Goal: Check status: Check status

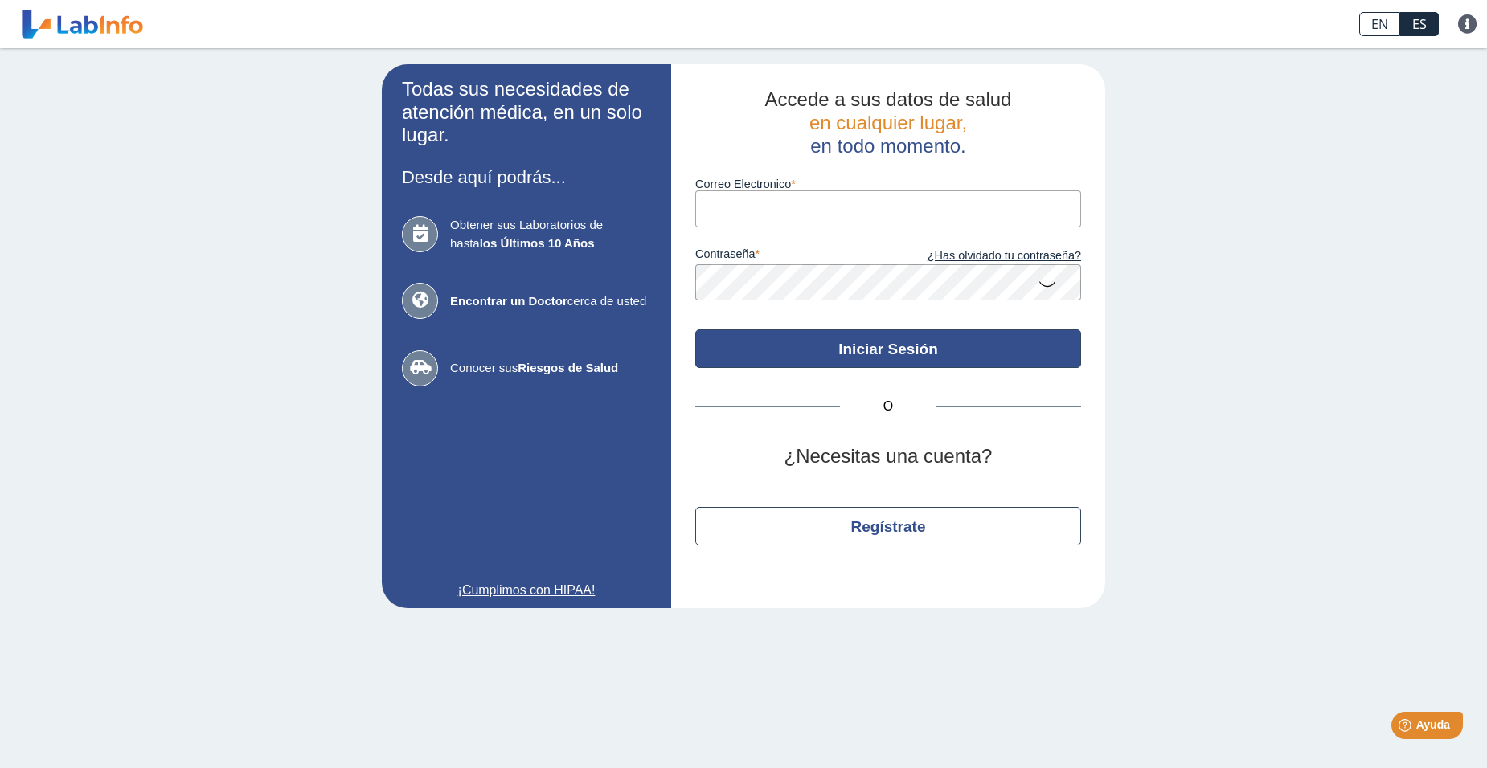
type input "[EMAIL_ADDRESS][DOMAIN_NAME]"
click at [927, 355] on button "Iniciar Sesión" at bounding box center [888, 349] width 386 height 39
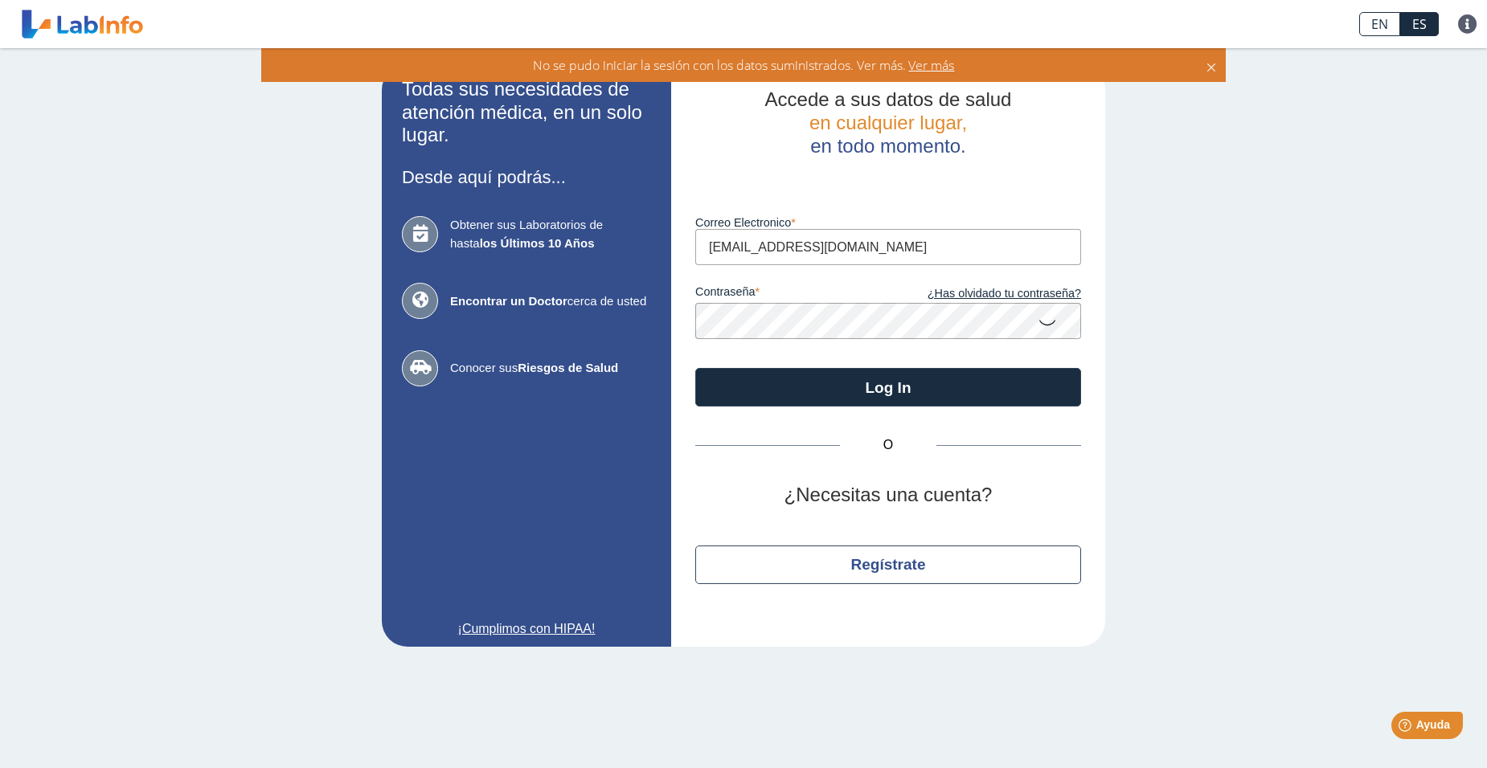
click at [593, 313] on app-login "Todas sus necesidades de atención médica, en un solo lugar. Desde aquí podrás..…" at bounding box center [743, 355] width 723 height 583
click at [1227, 244] on div "Todas sus necesidades de atención médica, en un solo lugar. Desde aquí podrás..…" at bounding box center [743, 355] width 1487 height 615
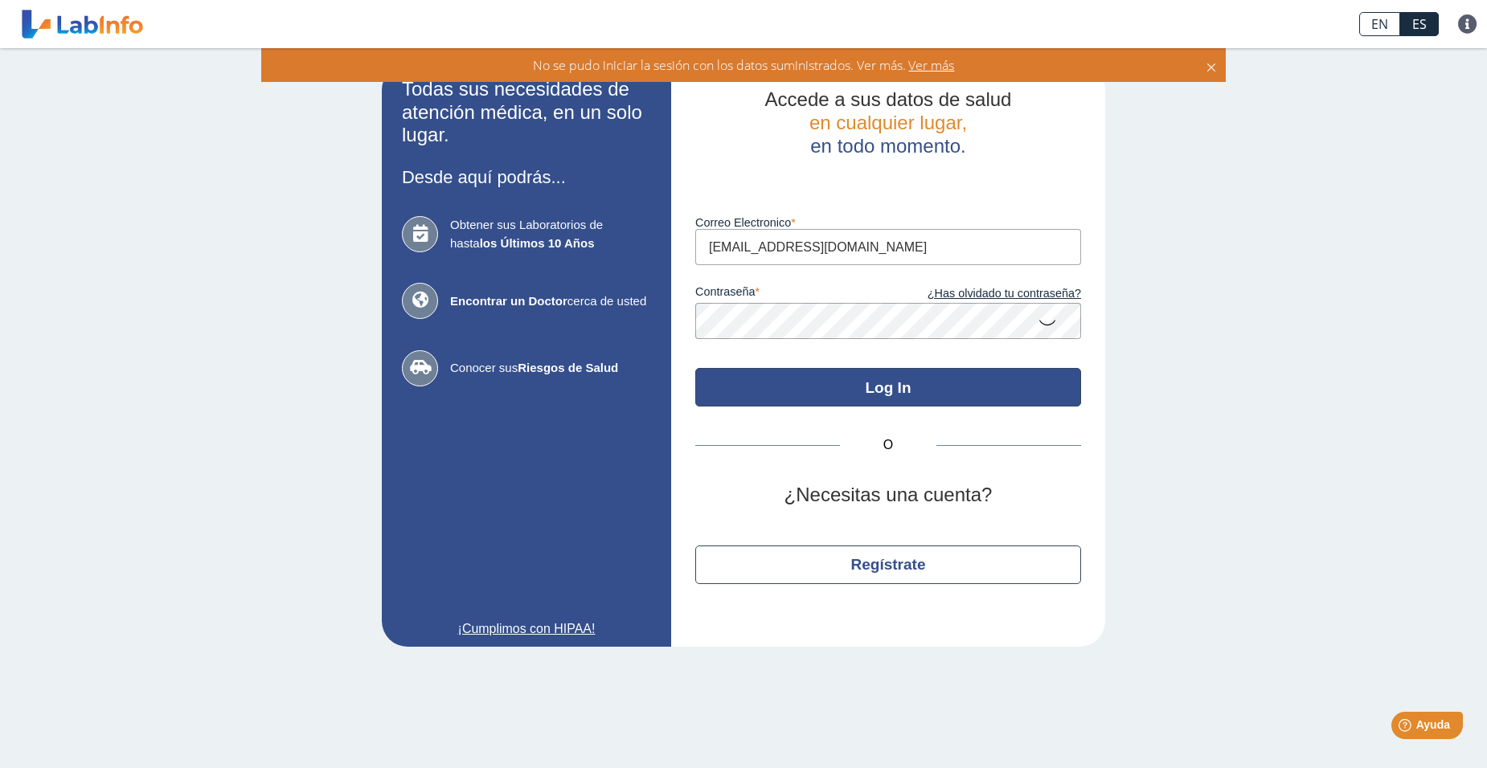
click at [872, 379] on button "Log In" at bounding box center [888, 387] width 386 height 39
click at [870, 388] on button "Log In" at bounding box center [888, 387] width 386 height 39
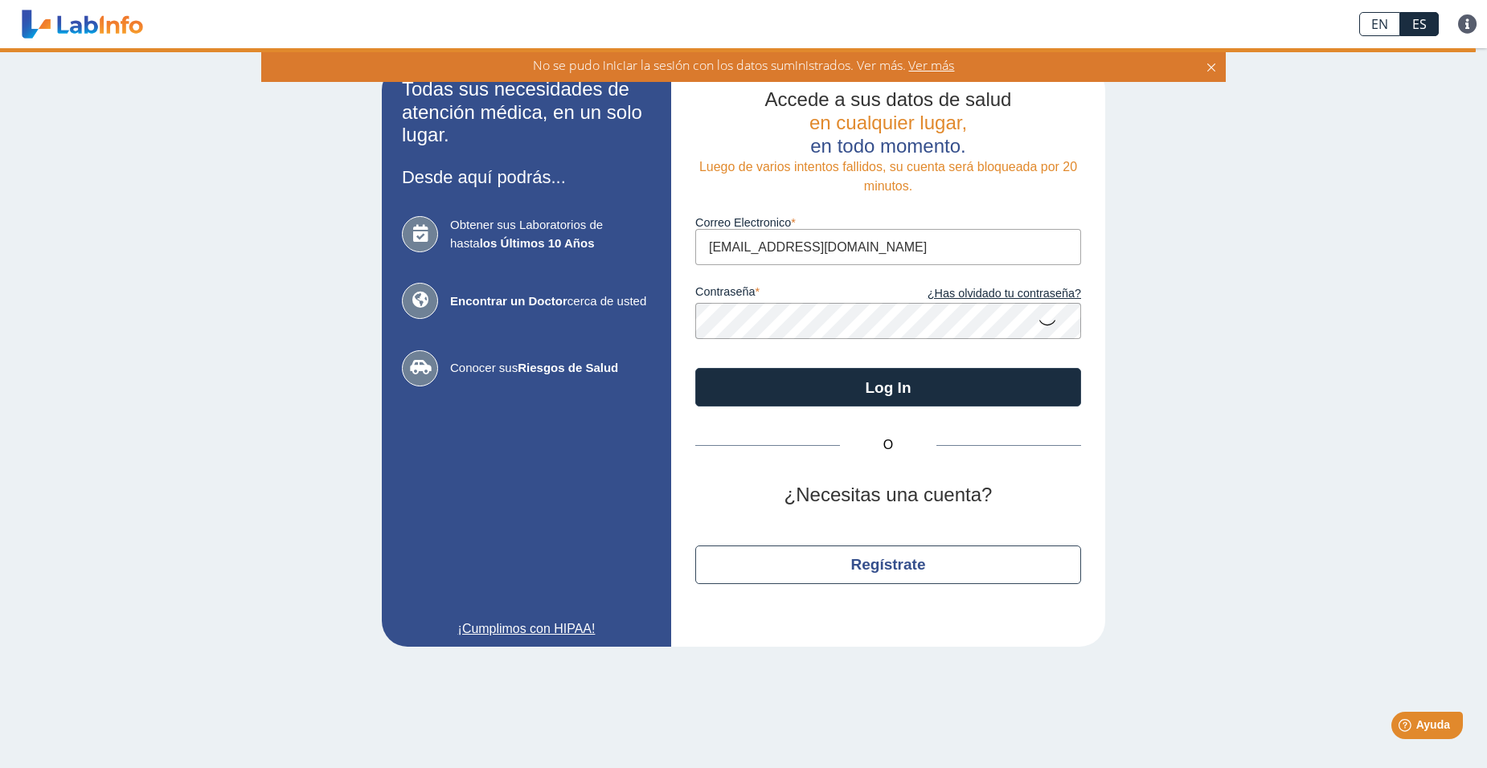
click at [636, 339] on app-login "Todas sus necesidades de atención médica, en un solo lugar. Desde aquí podrás..…" at bounding box center [743, 355] width 723 height 583
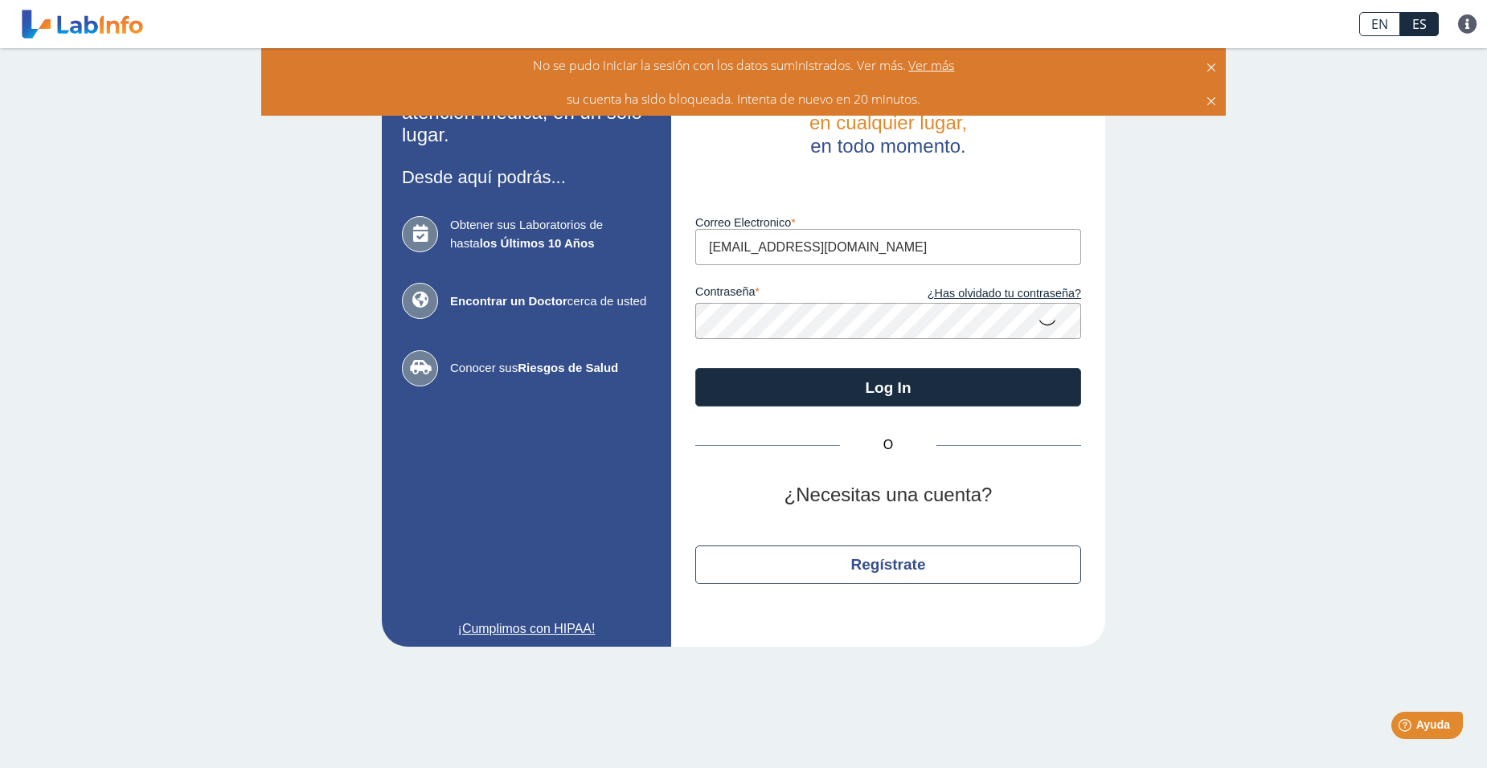
click at [1292, 363] on div "Todas sus necesidades de atención médica, en un solo lugar. Desde aquí podrás..…" at bounding box center [743, 355] width 1487 height 615
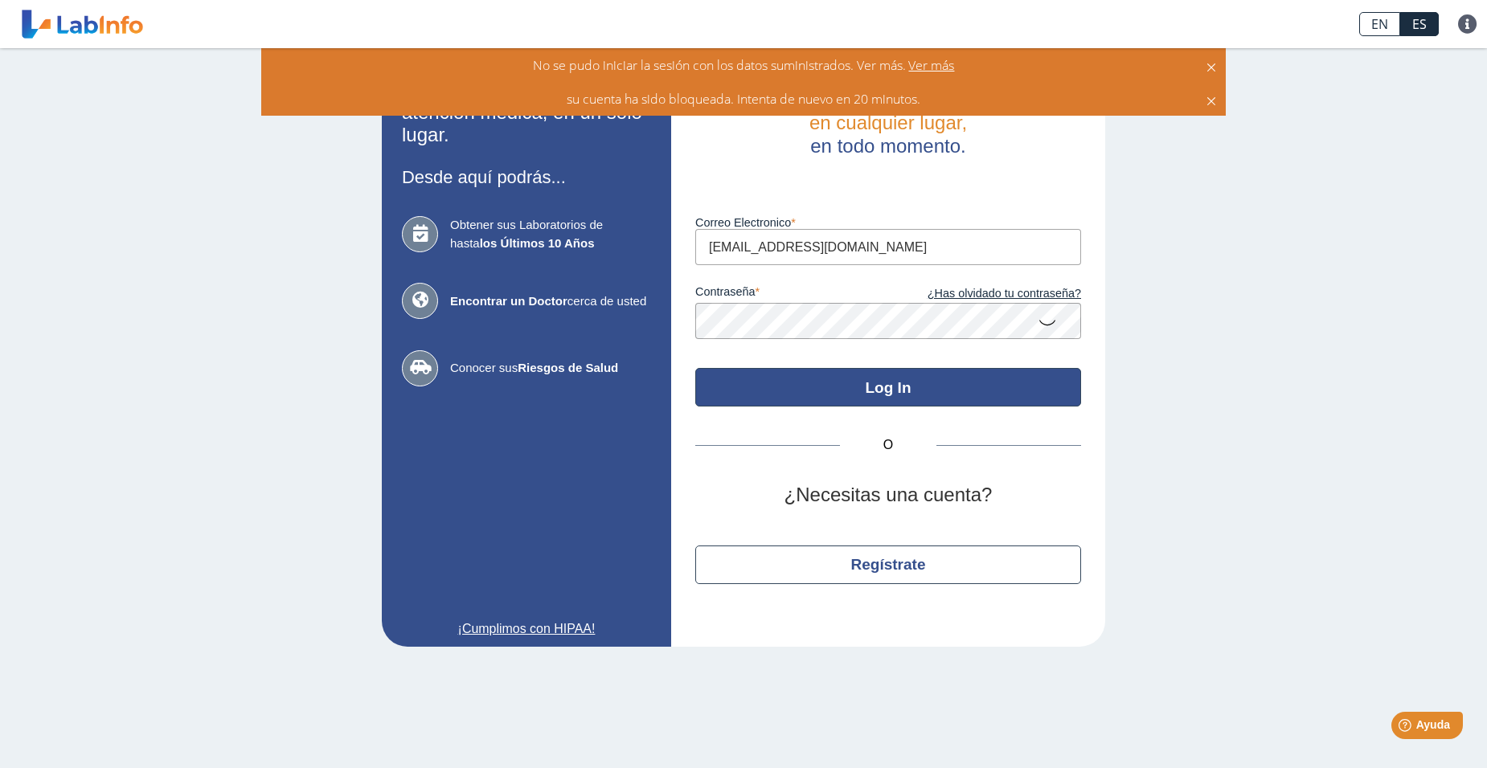
click at [873, 401] on button "Log In" at bounding box center [888, 387] width 386 height 39
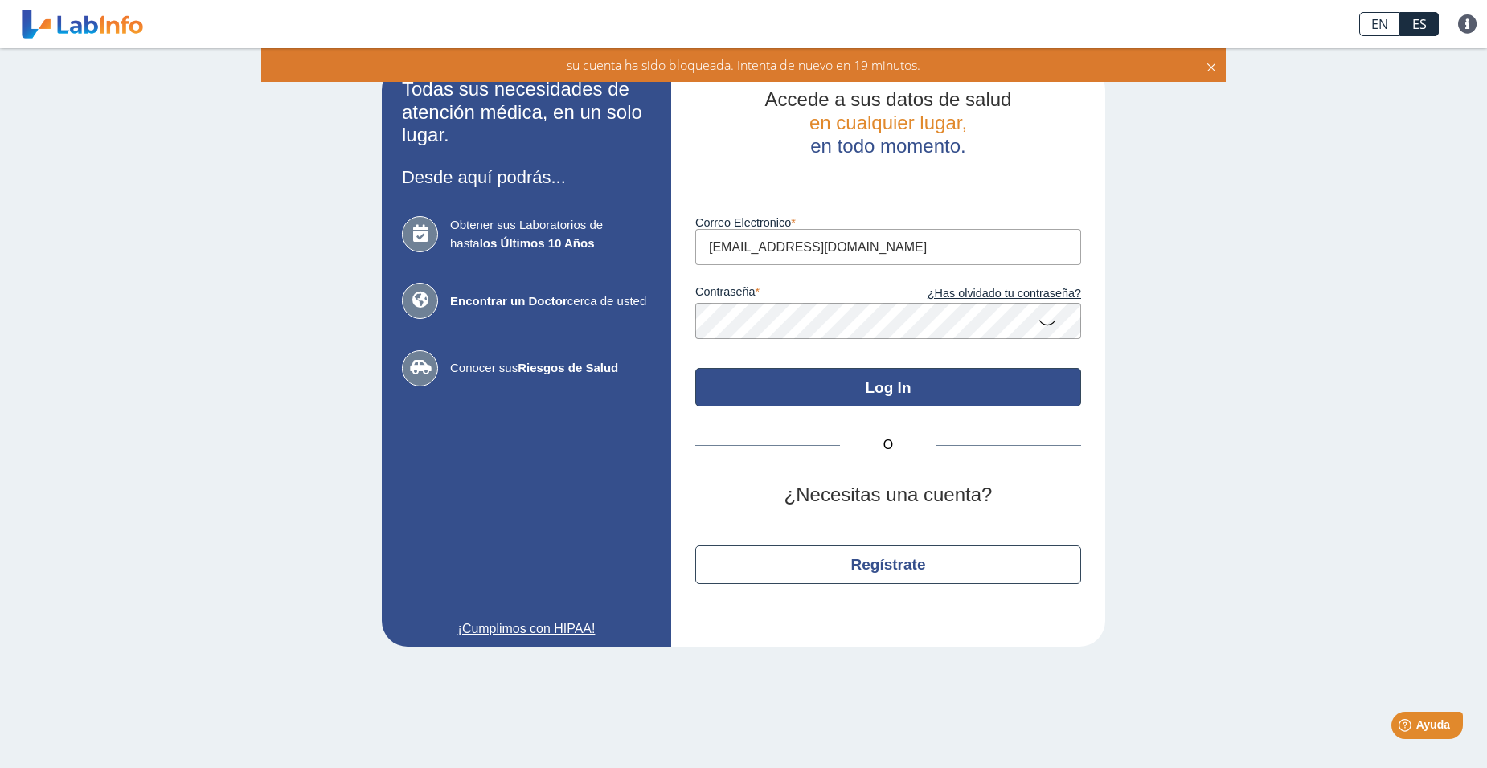
click at [873, 401] on button "Log In" at bounding box center [888, 387] width 386 height 39
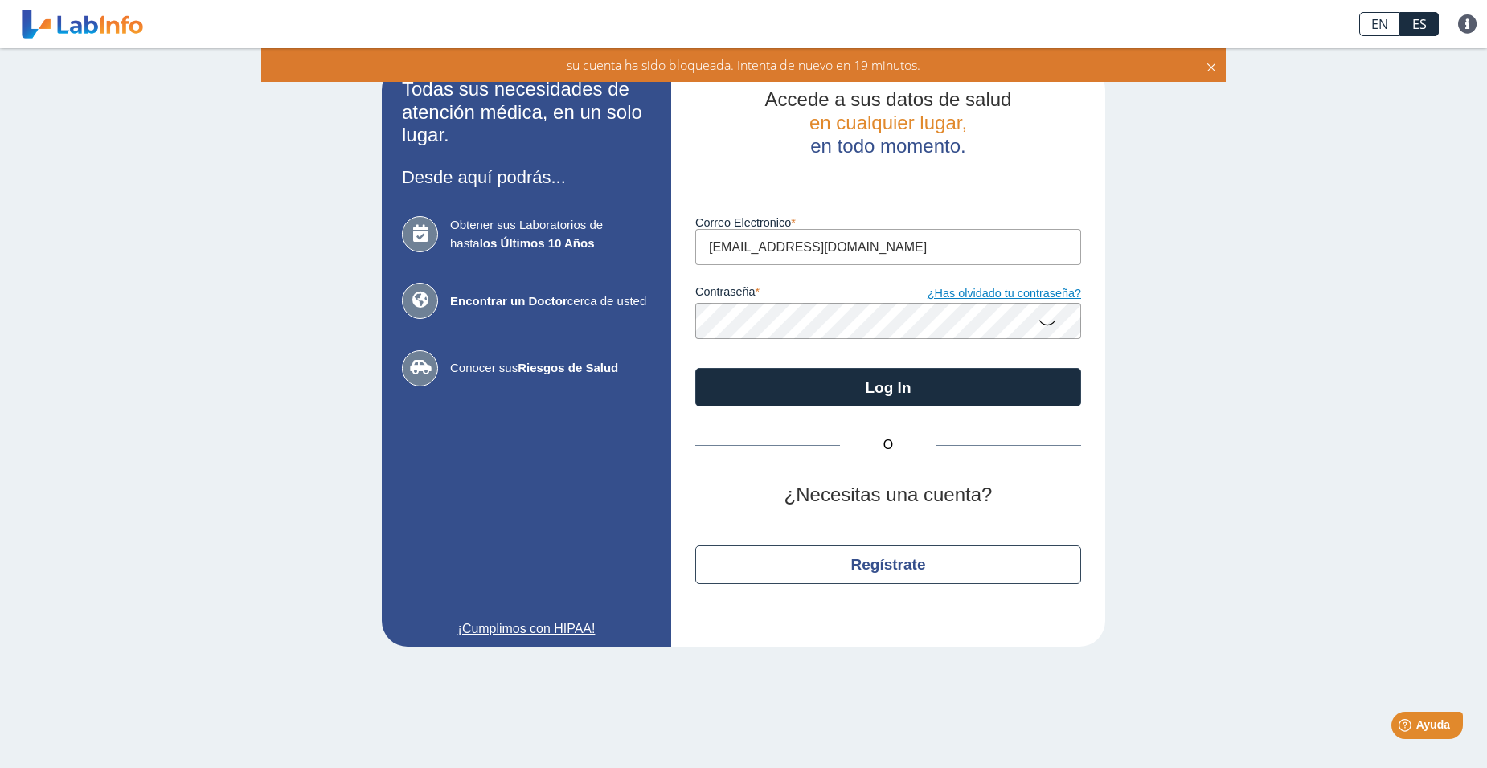
click at [955, 291] on link "¿Has olvidado tu contraseña?" at bounding box center [984, 294] width 193 height 18
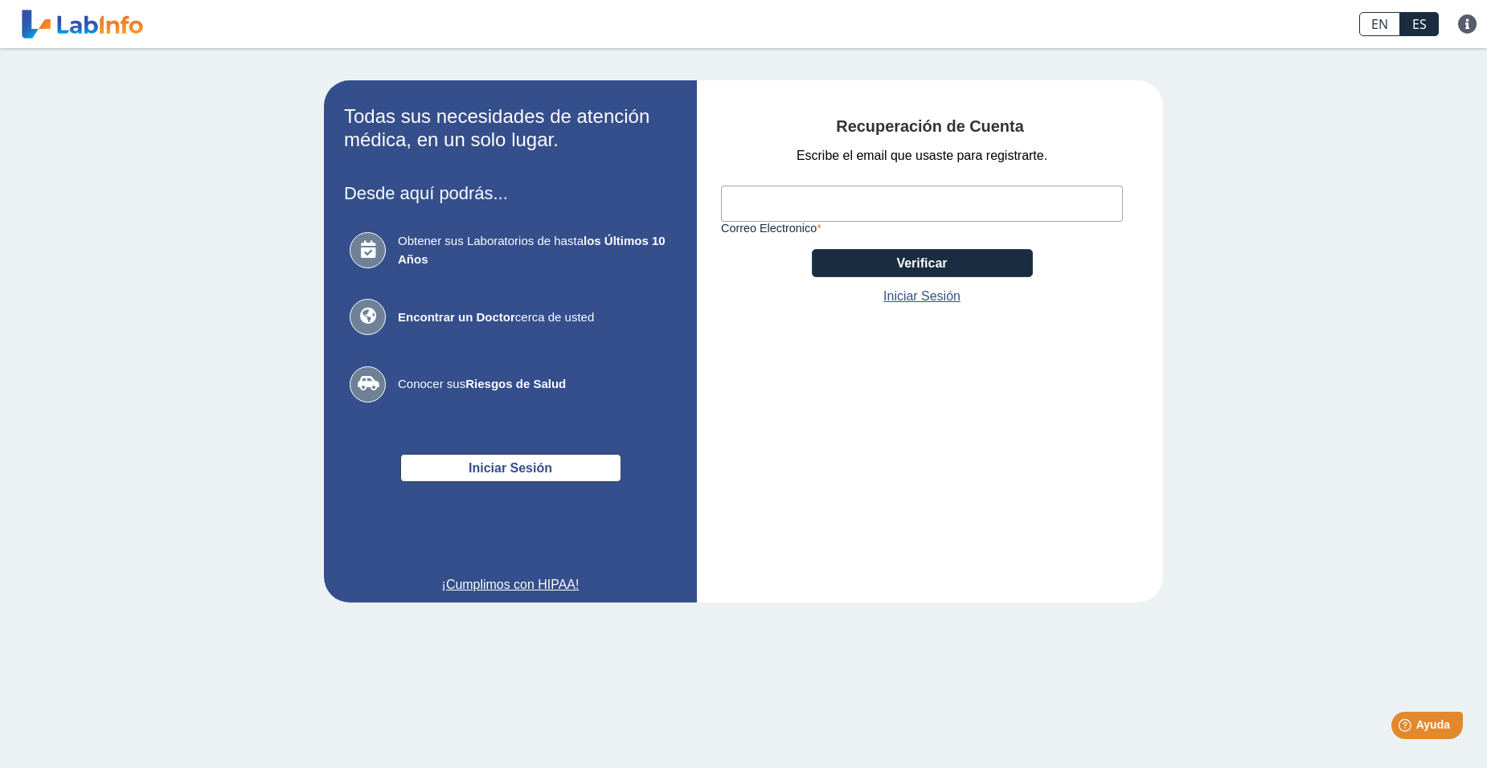
click at [772, 199] on input "Correo Electronico" at bounding box center [922, 204] width 402 height 36
click at [765, 203] on input "Correo Electronico" at bounding box center [922, 204] width 402 height 36
type input "[EMAIL_ADDRESS][DOMAIN_NAME]"
click at [908, 260] on button "Verificar" at bounding box center [922, 263] width 221 height 28
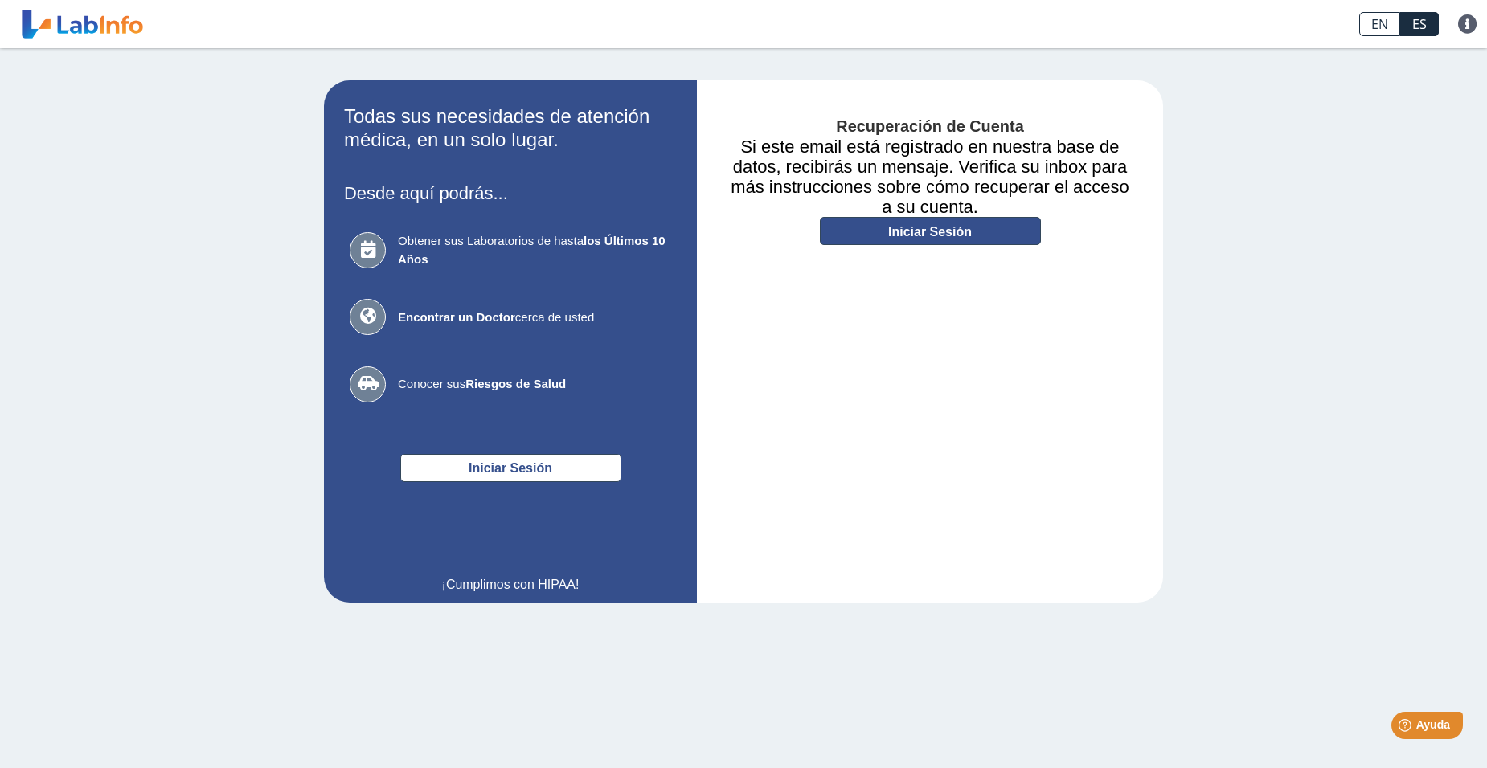
click at [964, 233] on link "Iniciar Sesión" at bounding box center [930, 231] width 221 height 28
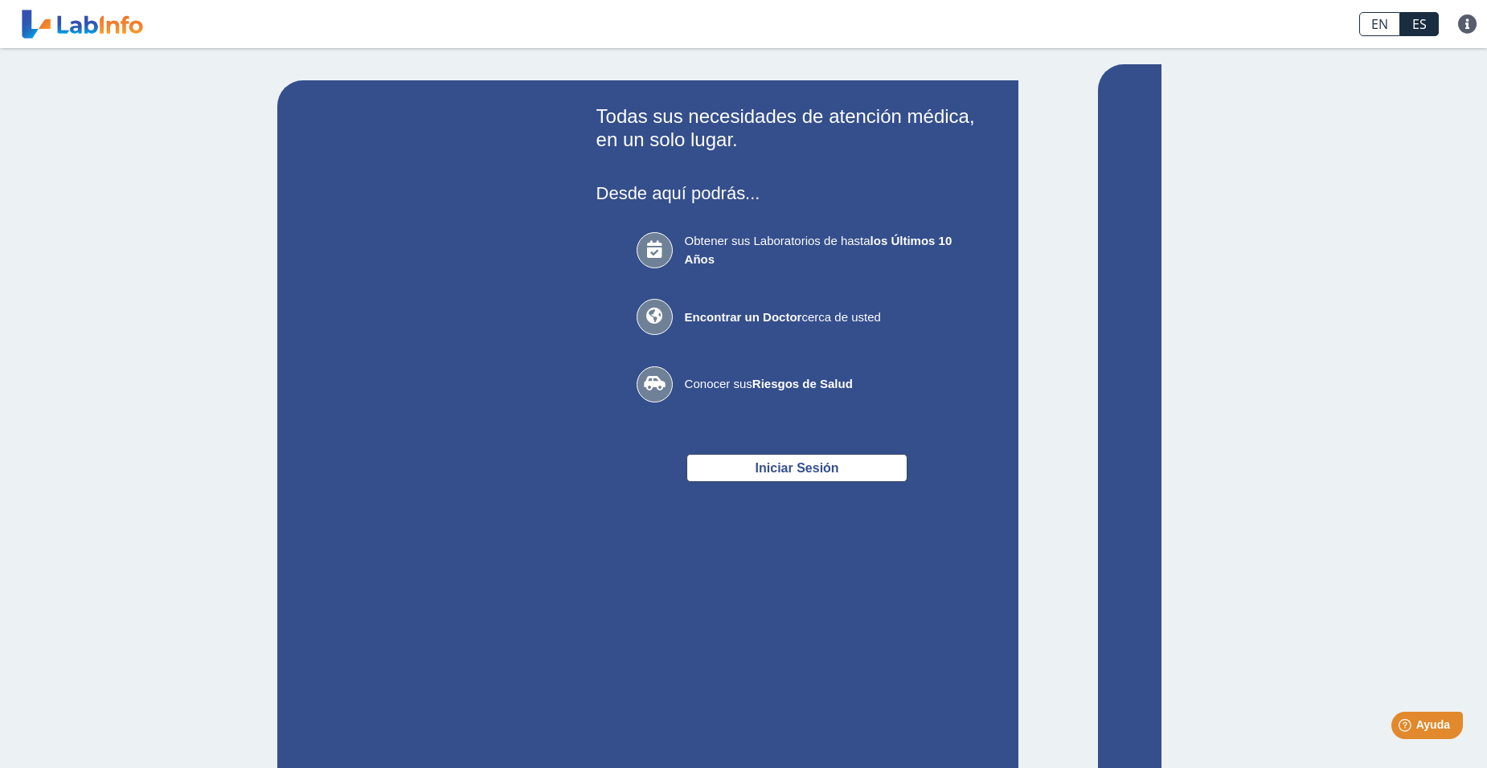
type input "[EMAIL_ADDRESS][DOMAIN_NAME]"
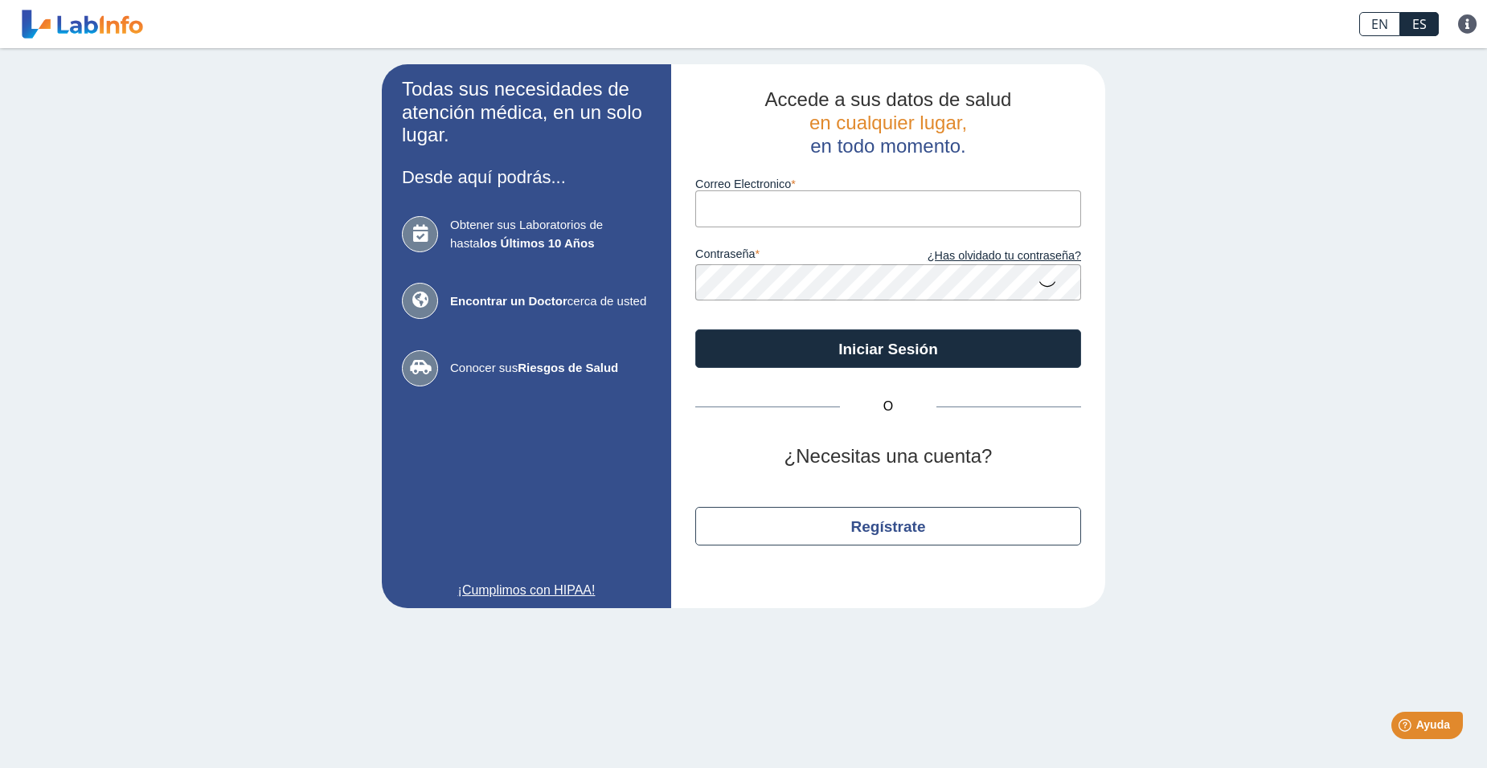
click at [776, 215] on input "Correo Electronico" at bounding box center [888, 208] width 386 height 36
type input "[EMAIL_ADDRESS][DOMAIN_NAME]"
click at [676, 285] on div "Accede a sus datos de salud en cualquier lugar, en todo momento. Correo Electro…" at bounding box center [888, 336] width 434 height 544
click at [1039, 288] on icon at bounding box center [1047, 283] width 19 height 31
click at [695, 330] on button "Iniciar Sesión" at bounding box center [888, 349] width 386 height 39
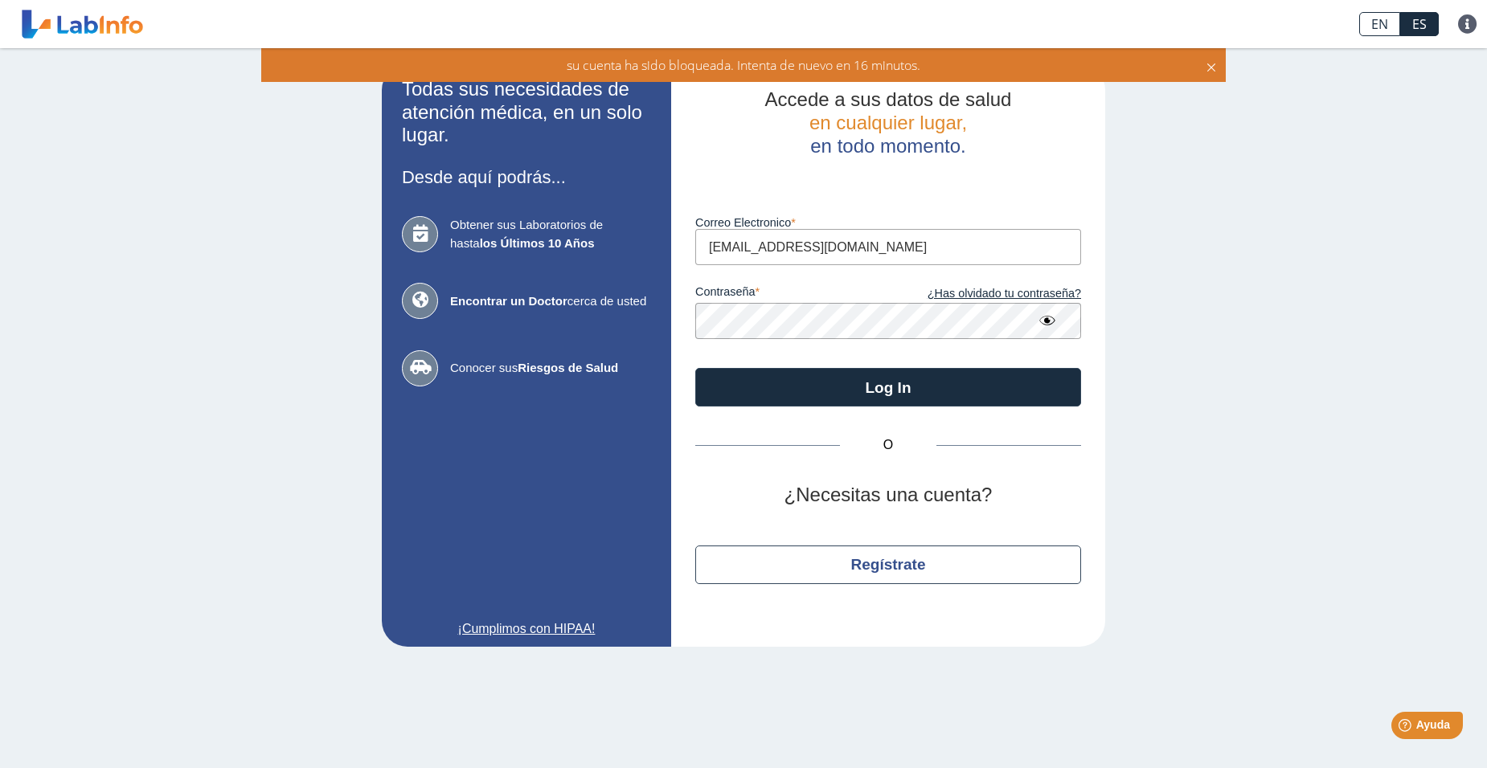
click at [1255, 266] on div "Todas sus necesidades de atención médica, en un solo lugar. Desde aquí podrás..…" at bounding box center [743, 355] width 1487 height 615
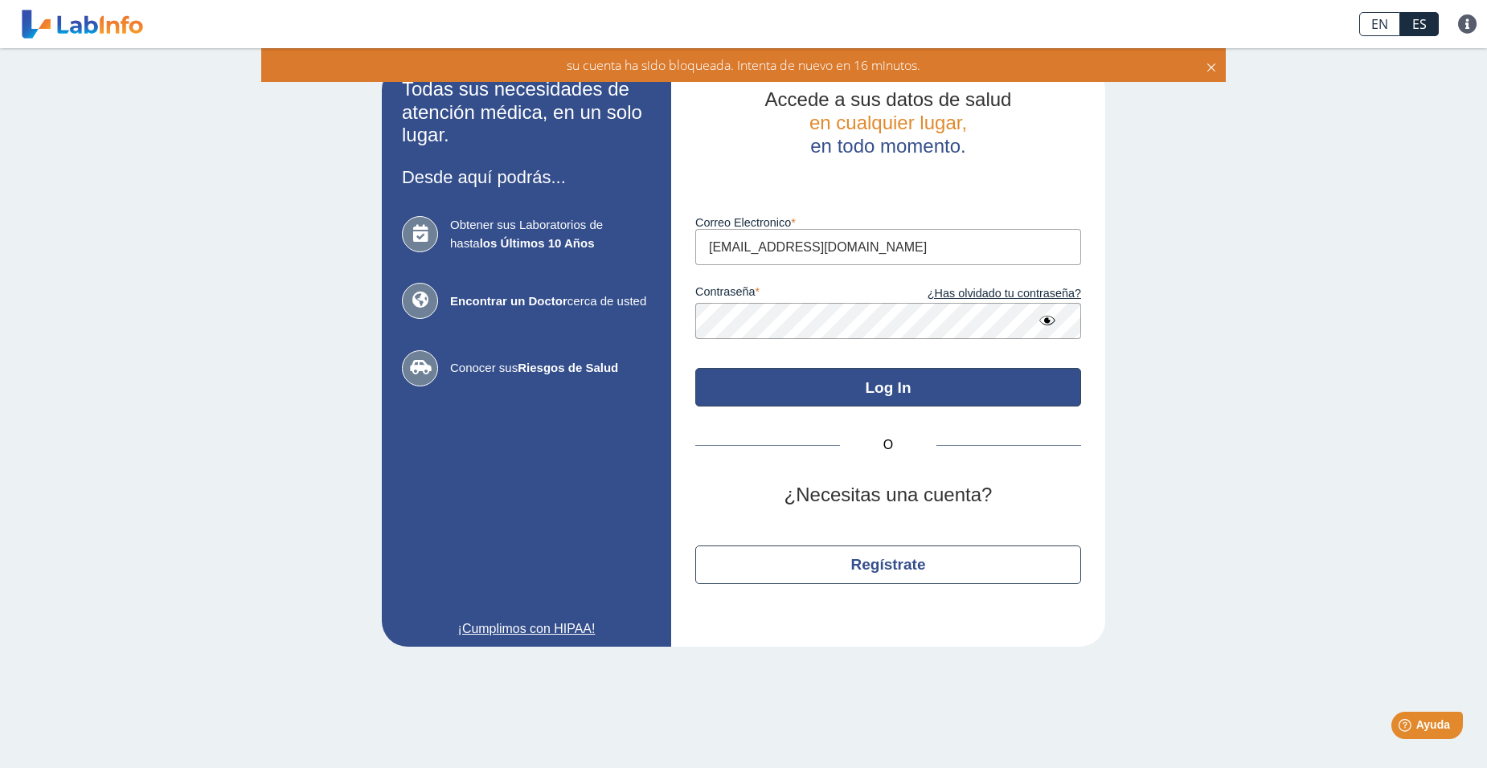
click at [876, 383] on button "Log In" at bounding box center [888, 387] width 386 height 39
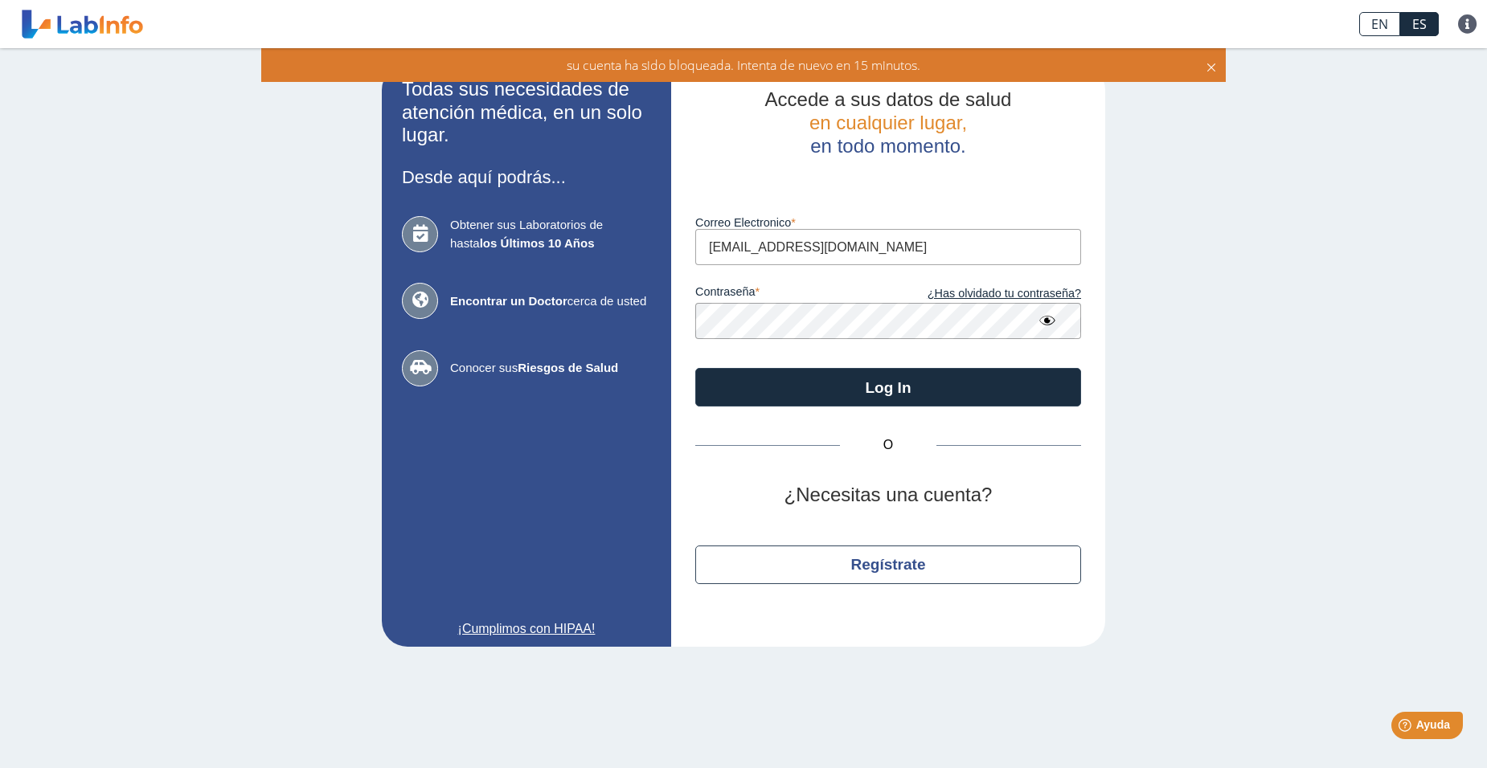
click at [1205, 246] on div "Todas sus necesidades de atención médica, en un solo lugar. Desde aquí podrás..…" at bounding box center [743, 355] width 1487 height 615
click at [1357, 238] on div "Todas sus necesidades de atención médica, en un solo lugar. Desde aquí podrás..…" at bounding box center [743, 355] width 1487 height 615
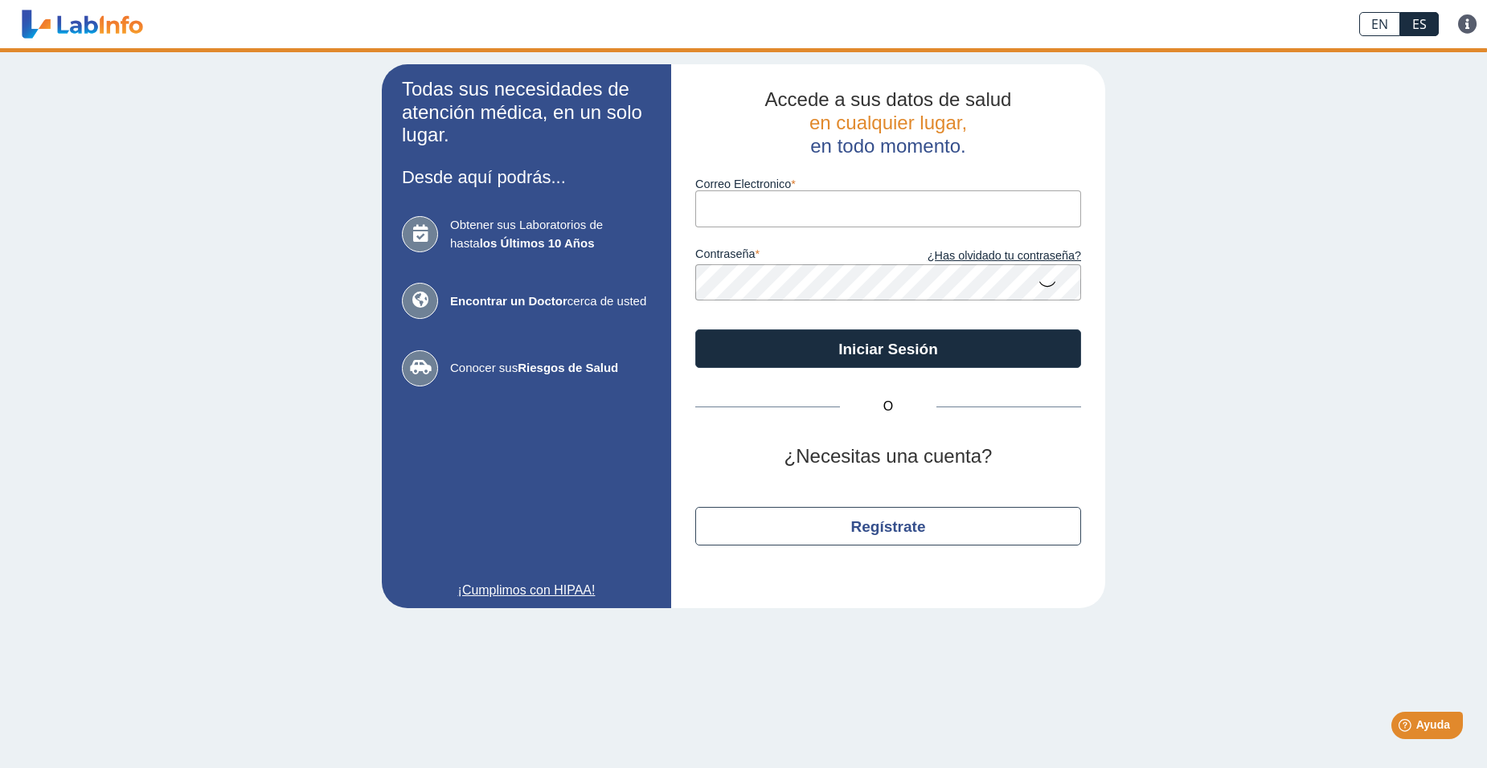
type input "[EMAIL_ADDRESS][DOMAIN_NAME]"
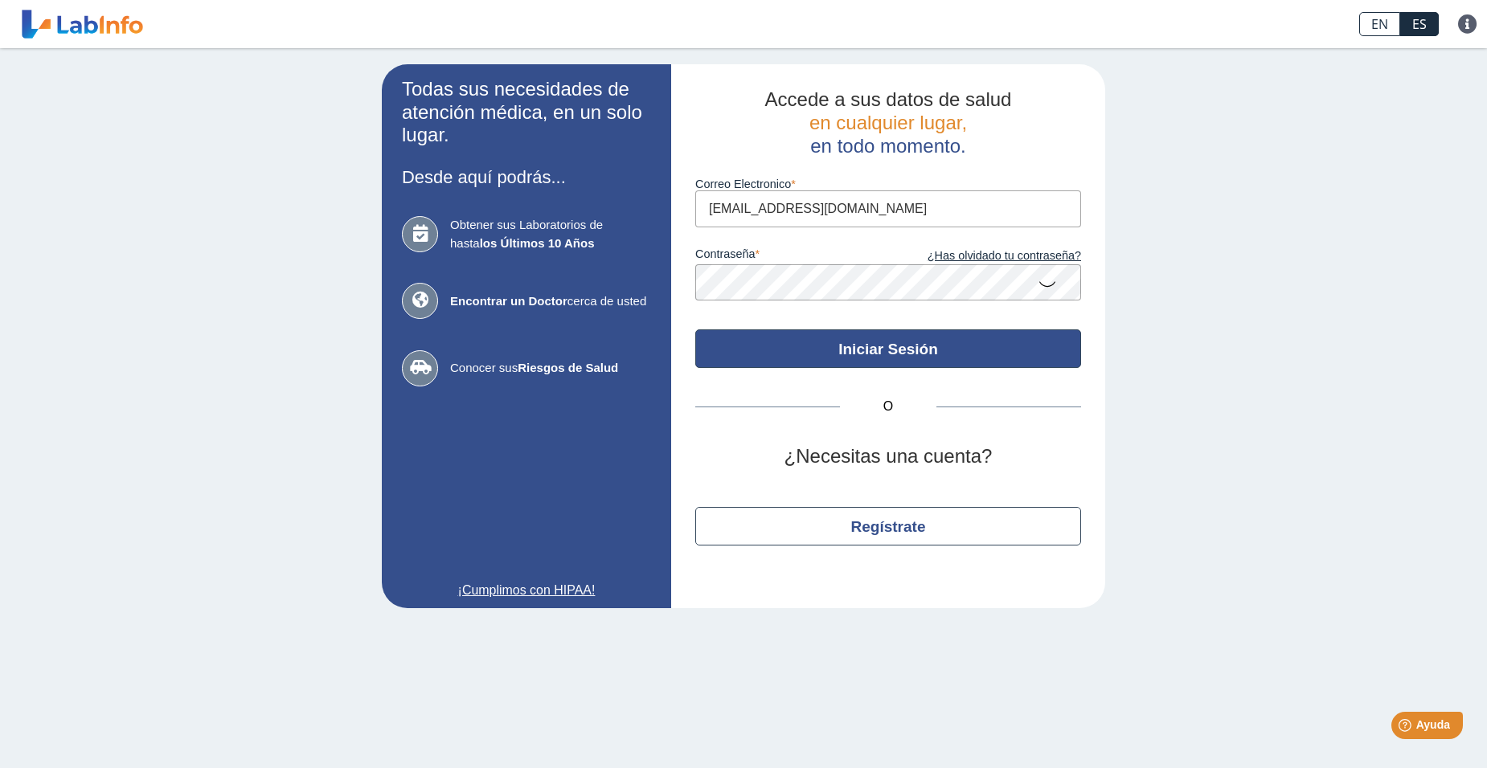
drag, startPoint x: 871, startPoint y: 358, endPoint x: 1039, endPoint y: 285, distance: 183.2
click at [1039, 285] on form "Correo Electronico Coralvi2013@gmail.com contraseña ¿Has olvidado tu contraseña…" at bounding box center [888, 263] width 386 height 211
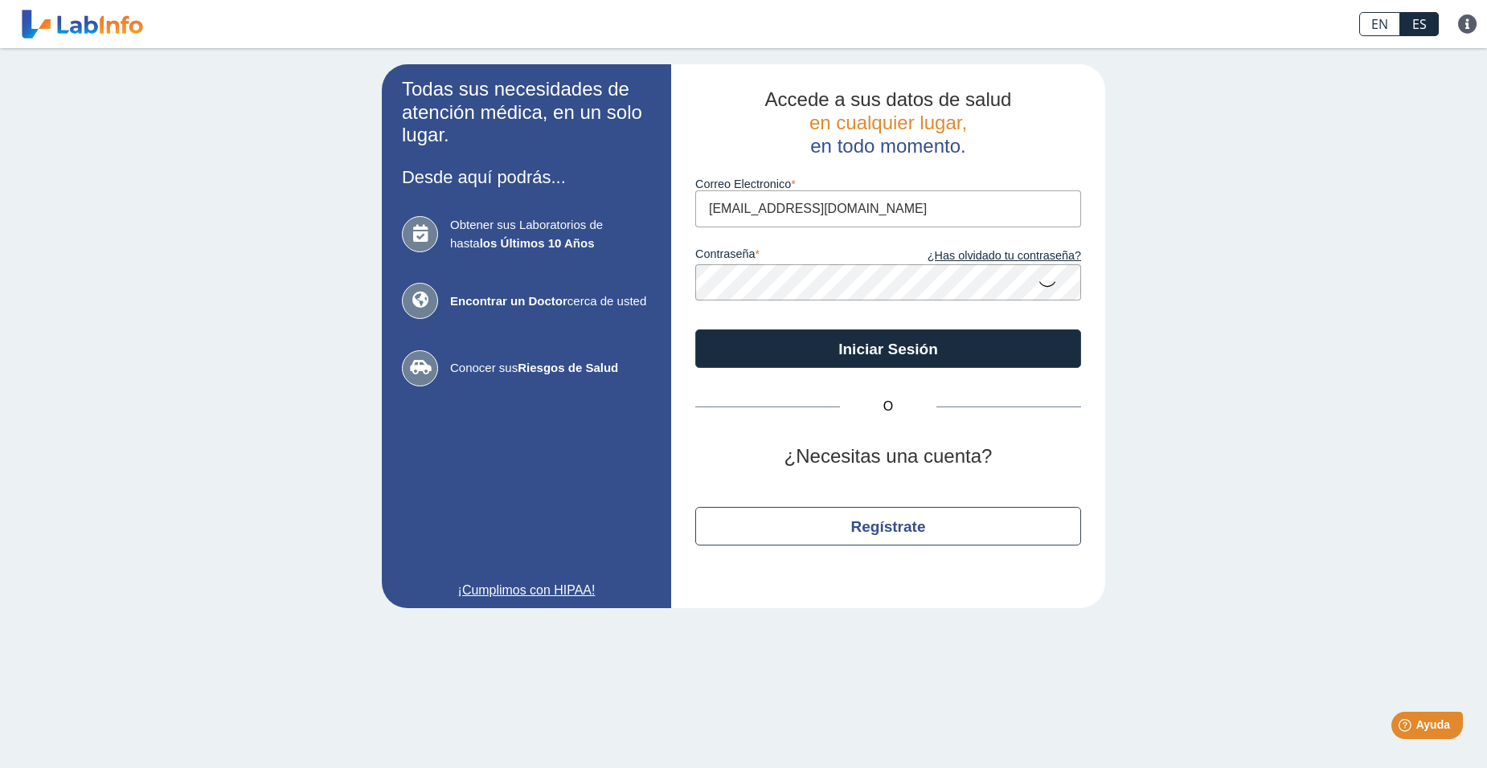
click at [1039, 285] on icon at bounding box center [1047, 283] width 19 height 31
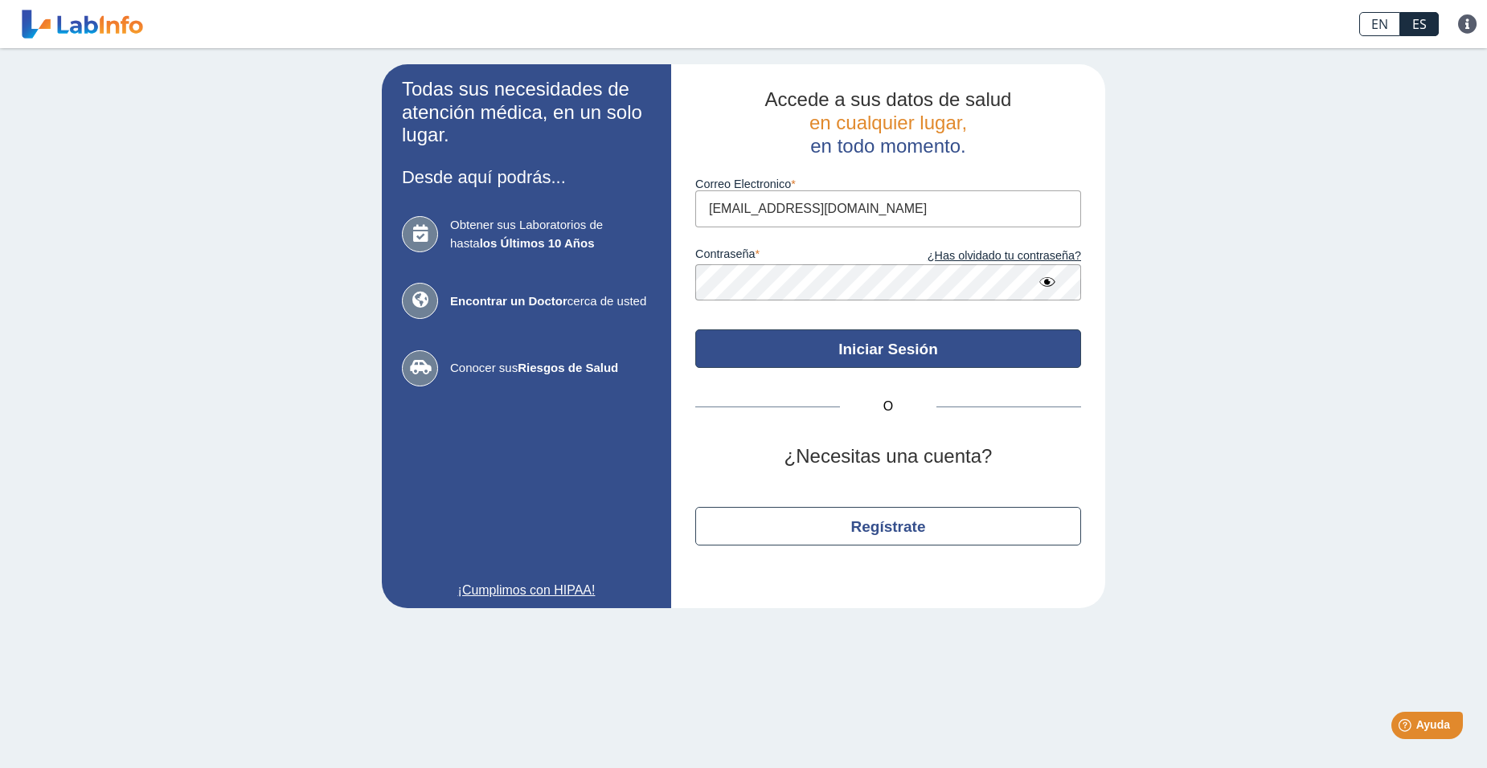
click at [901, 350] on button "Iniciar Sesión" at bounding box center [888, 349] width 386 height 39
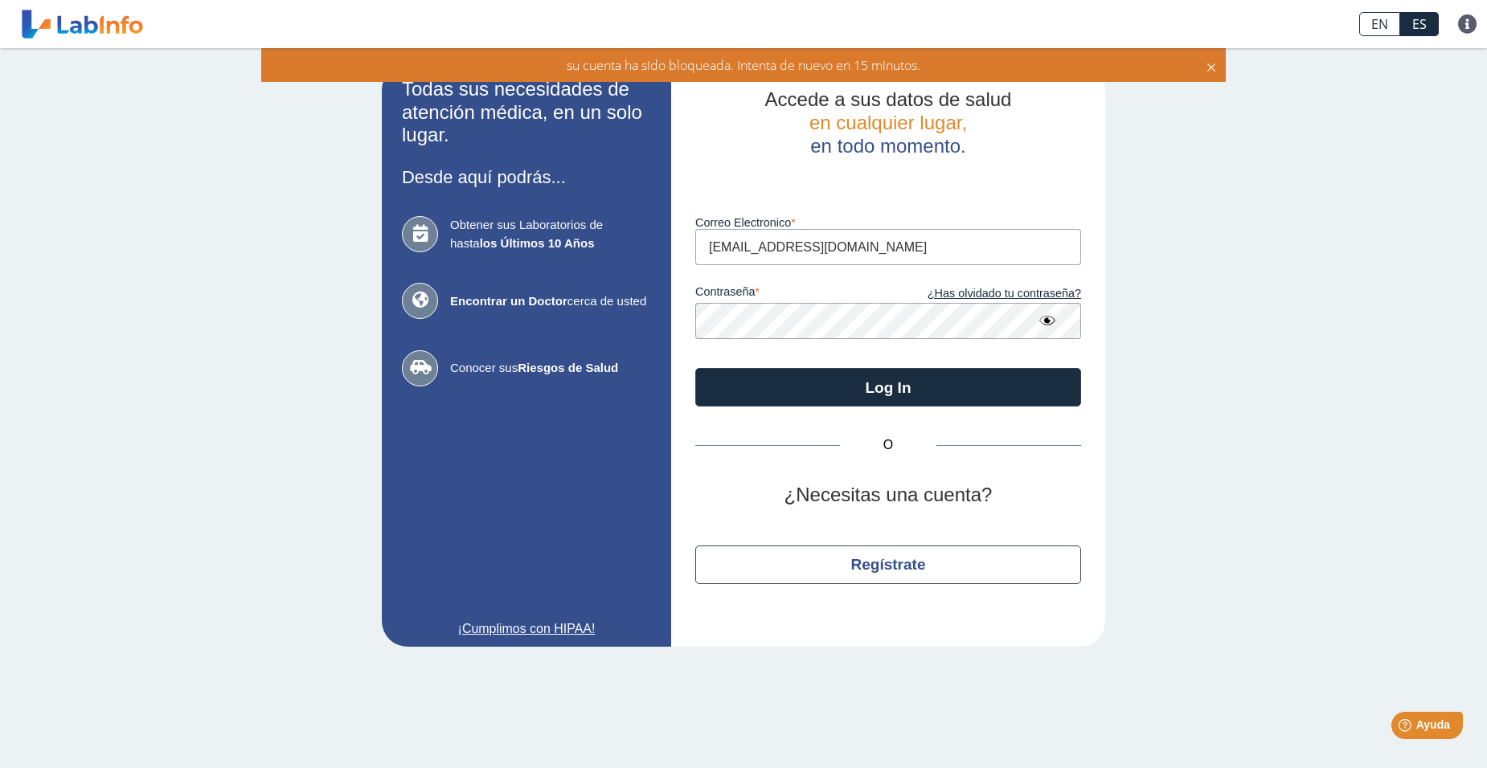
click at [1363, 236] on div "Todas sus necesidades de atención médica, en un solo lugar. Desde aquí podrás..…" at bounding box center [743, 355] width 1487 height 615
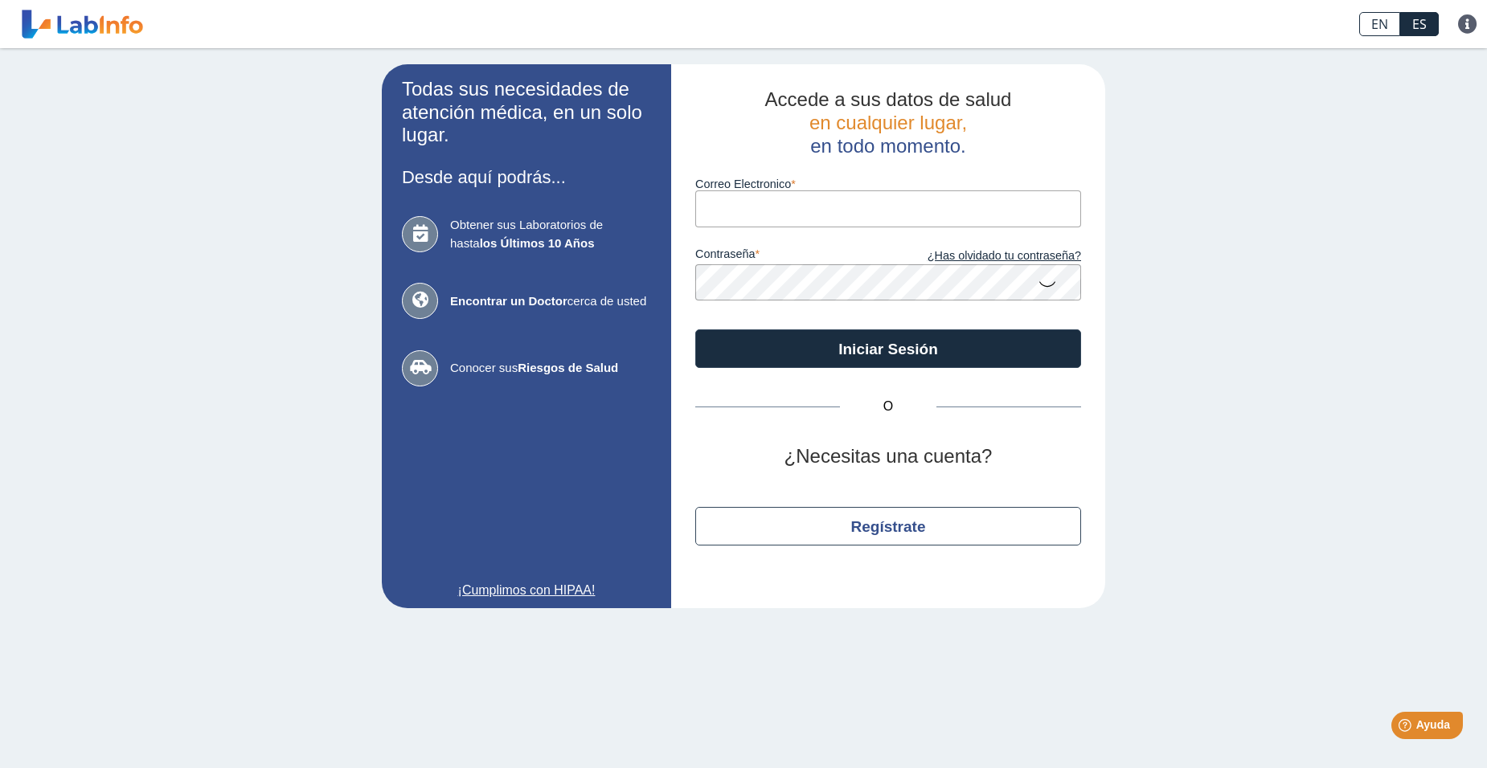
type input "[EMAIL_ADDRESS][DOMAIN_NAME]"
click at [1045, 281] on icon at bounding box center [1047, 283] width 19 height 31
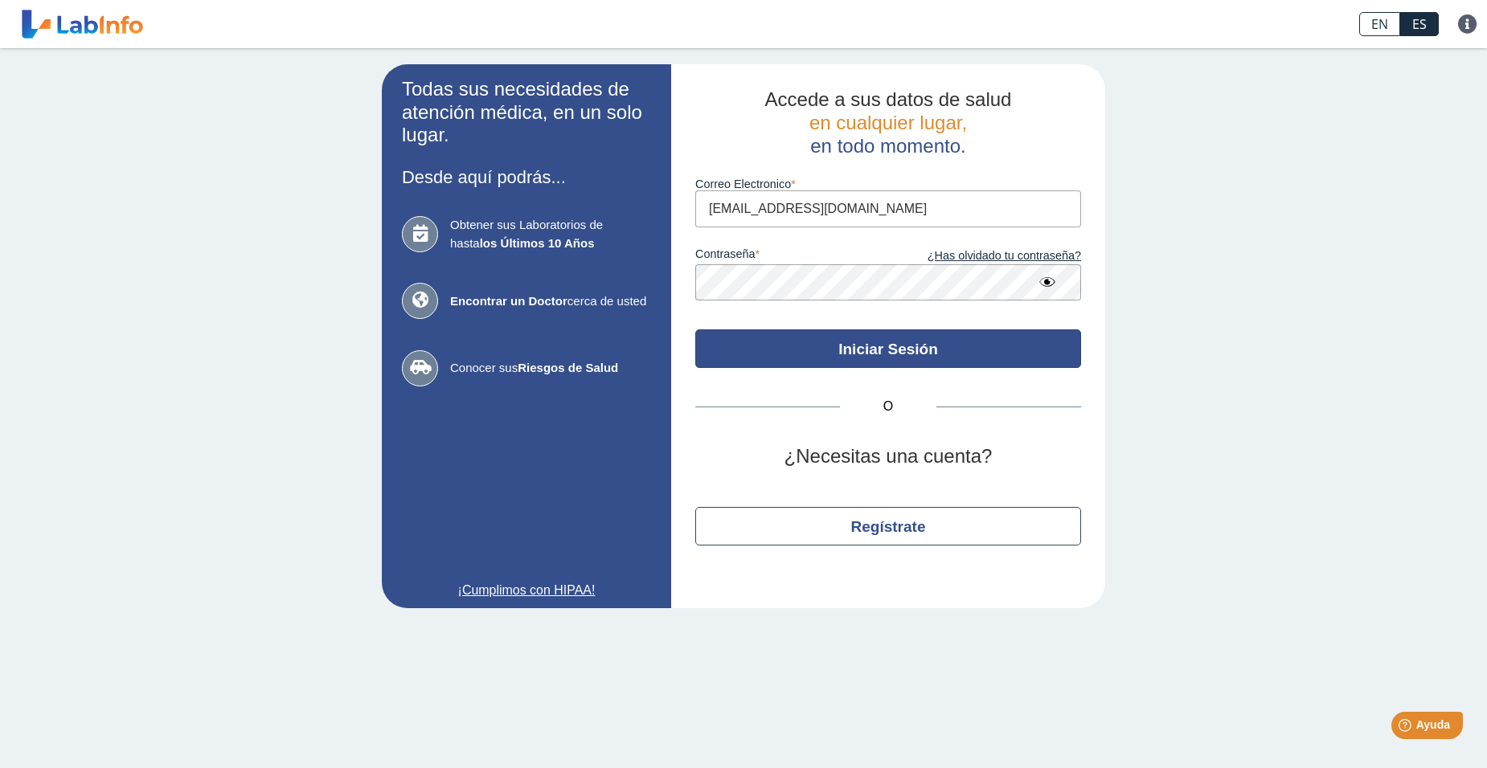
click at [887, 354] on button "Iniciar Sesión" at bounding box center [888, 349] width 386 height 39
type input "[EMAIL_ADDRESS][DOMAIN_NAME]"
click at [895, 356] on button "Iniciar Sesión" at bounding box center [888, 349] width 386 height 39
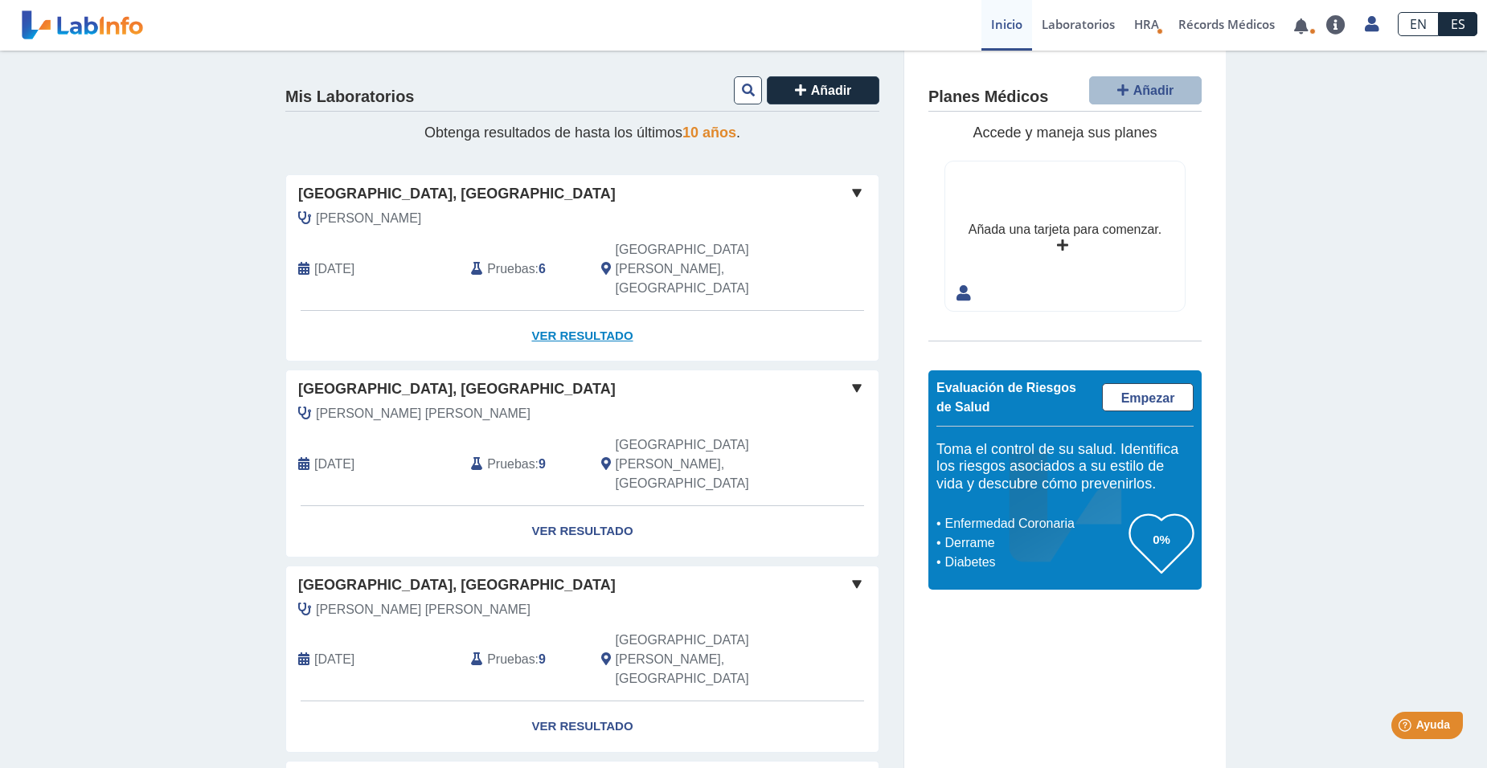
click at [569, 311] on link "Ver Resultado" at bounding box center [582, 336] width 592 height 51
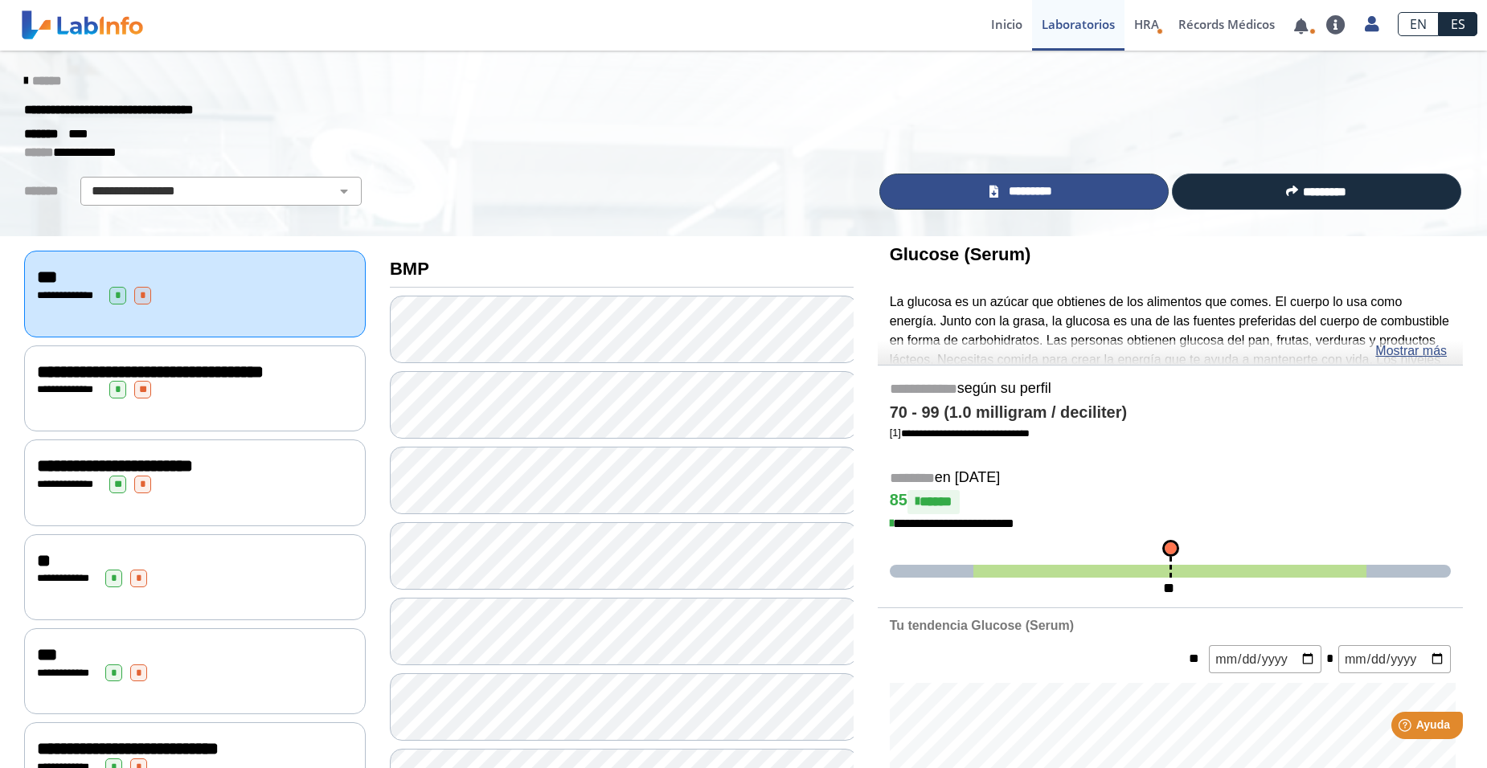
click at [1030, 187] on span "*********" at bounding box center [1030, 191] width 55 height 18
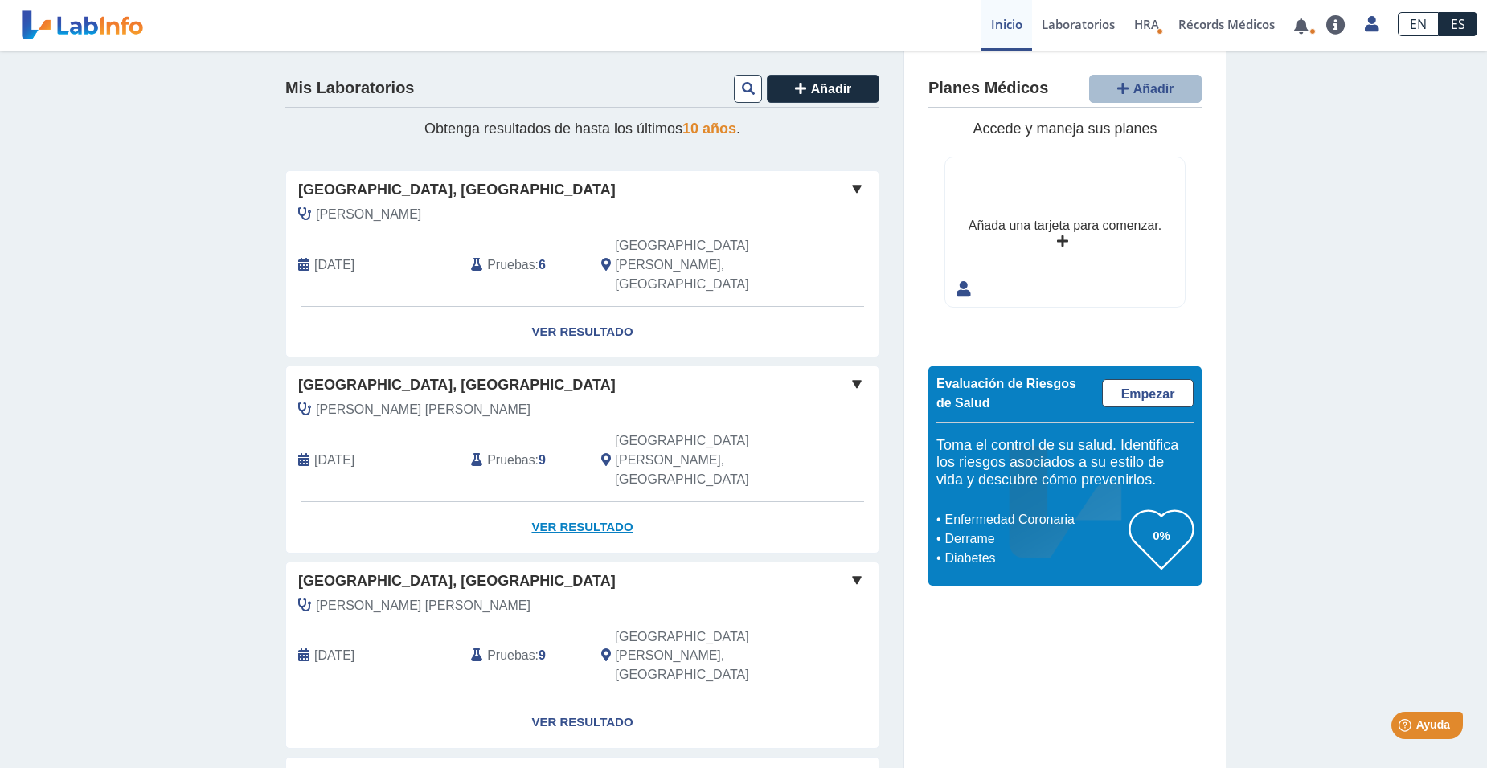
click at [567, 502] on link "Ver Resultado" at bounding box center [582, 527] width 592 height 51
click at [576, 307] on link "Ver Resultado" at bounding box center [582, 332] width 592 height 51
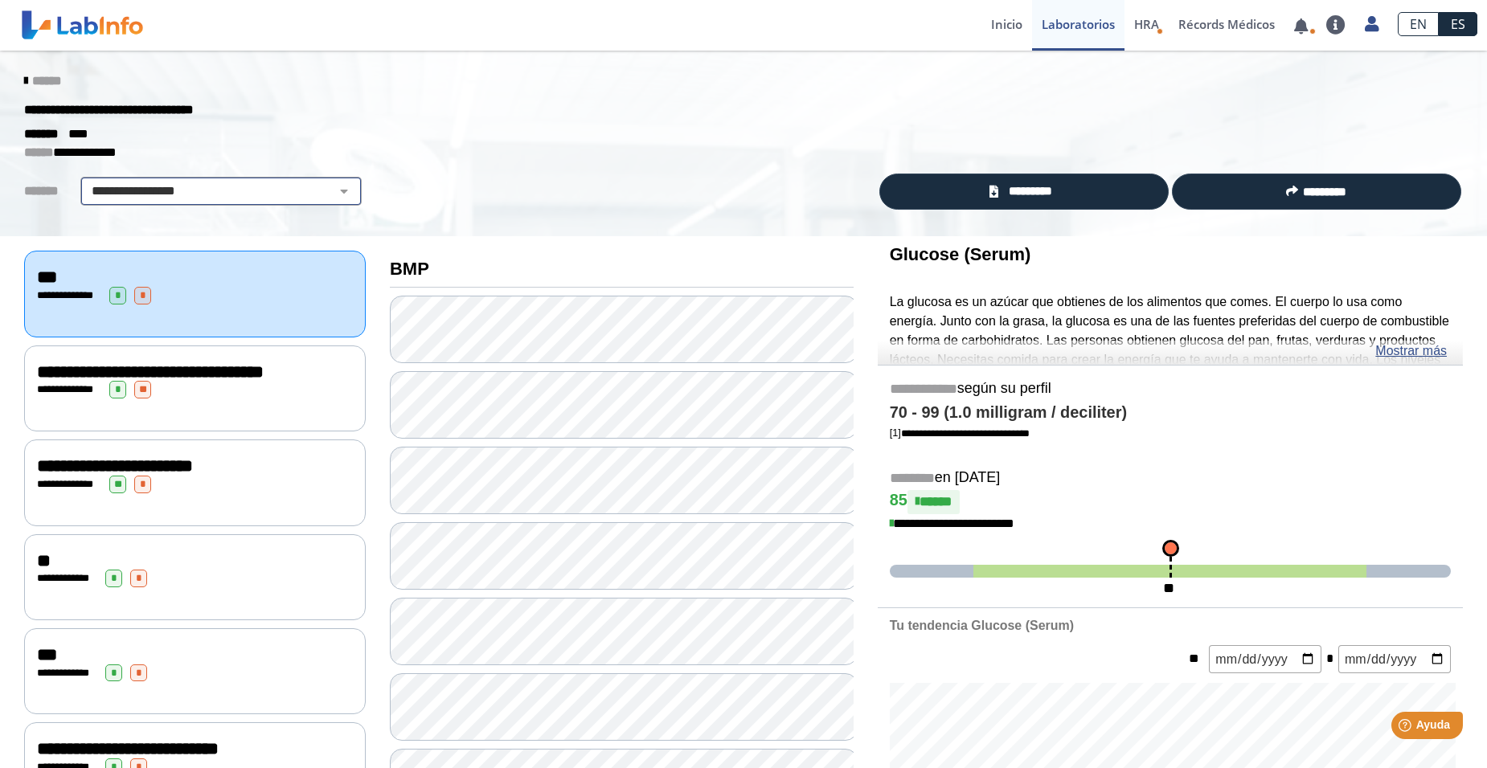
click at [334, 195] on select "**********" at bounding box center [221, 191] width 272 height 19
select select "**"
click at [85, 182] on select "**********" at bounding box center [221, 191] width 272 height 19
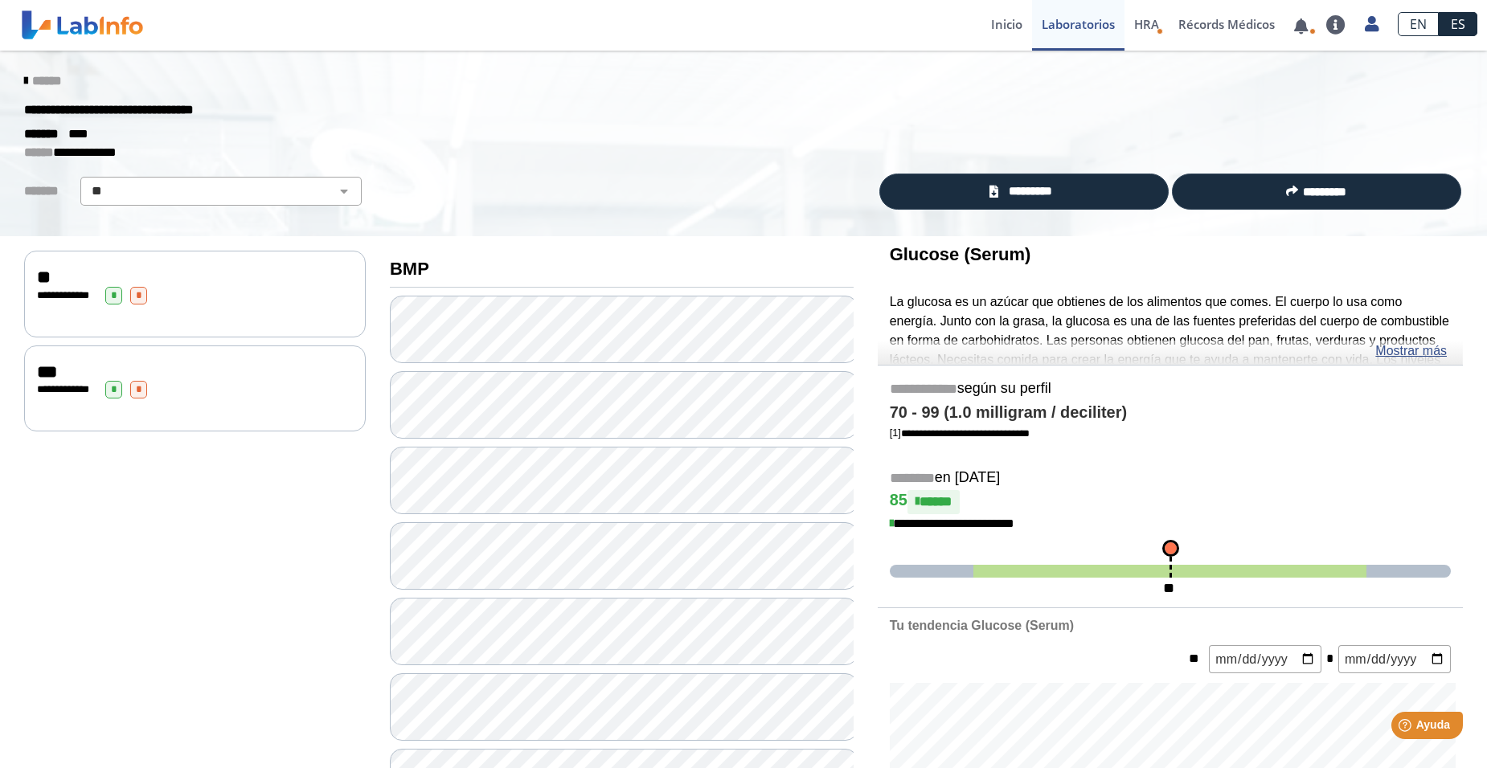
click at [45, 293] on span "**********" at bounding box center [67, 295] width 44 height 10
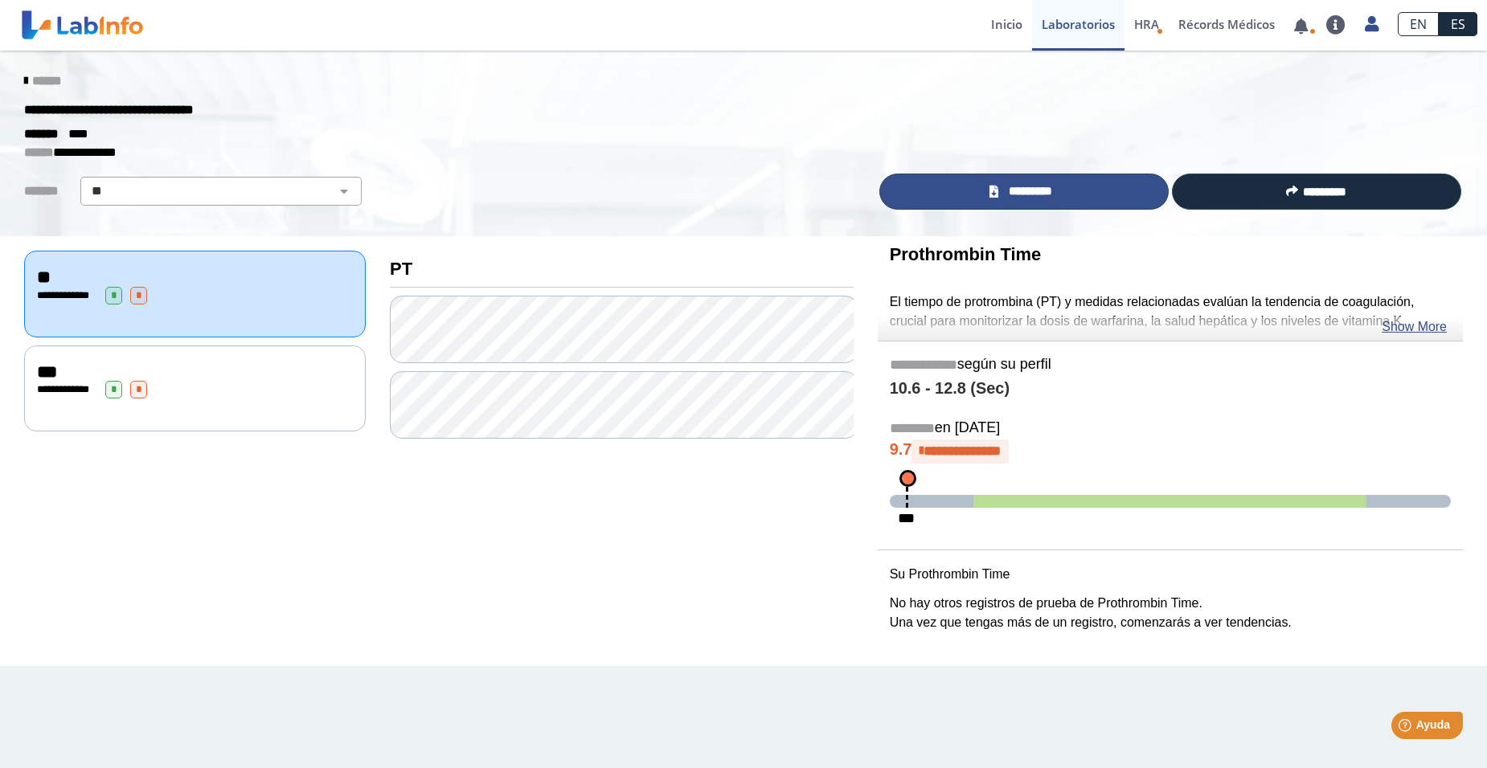
click at [1034, 194] on span "*********" at bounding box center [1030, 191] width 55 height 18
